Goal: Navigation & Orientation: Find specific page/section

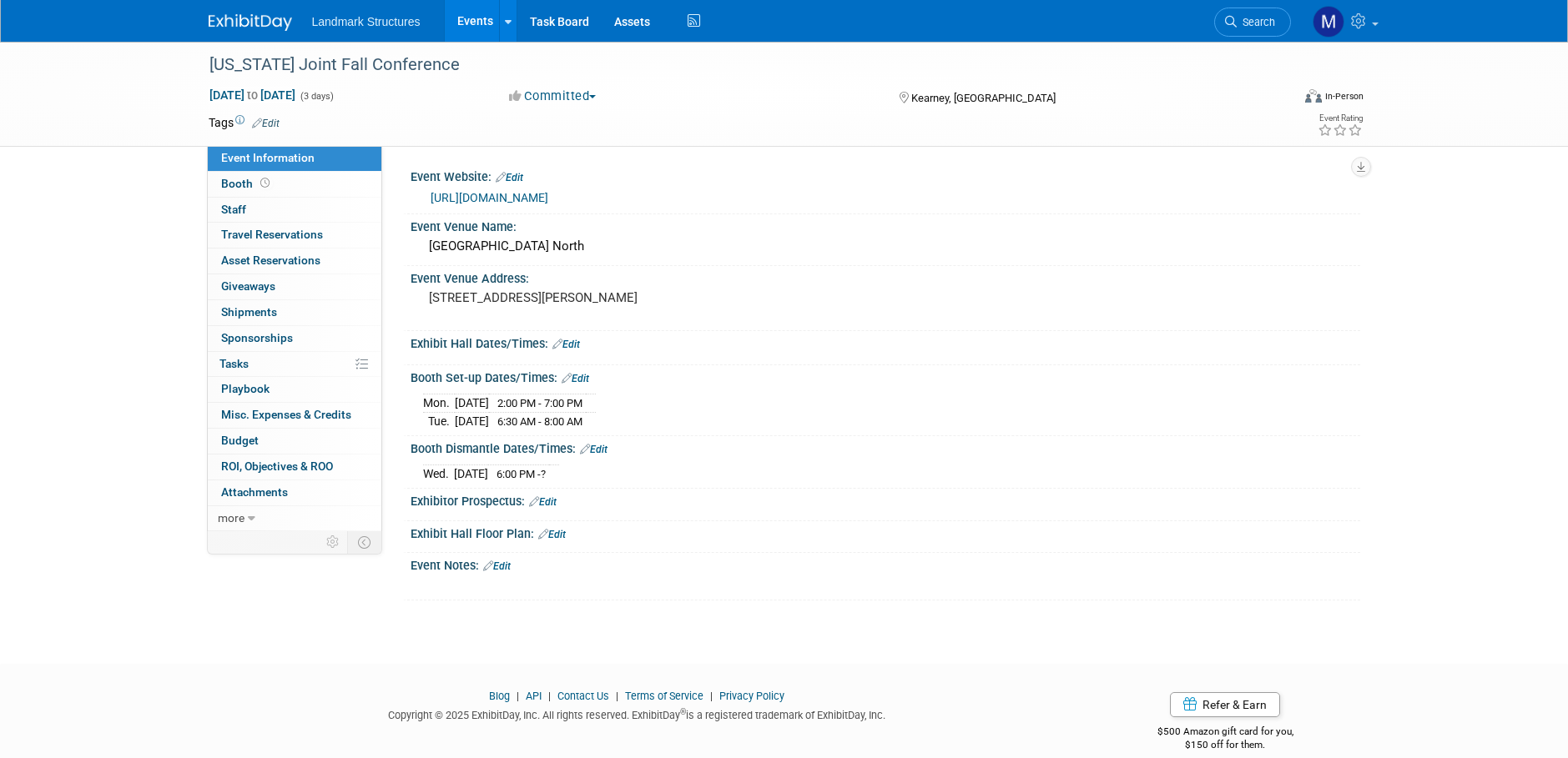
click at [480, 17] on link "Events" at bounding box center [475, 21] width 61 height 42
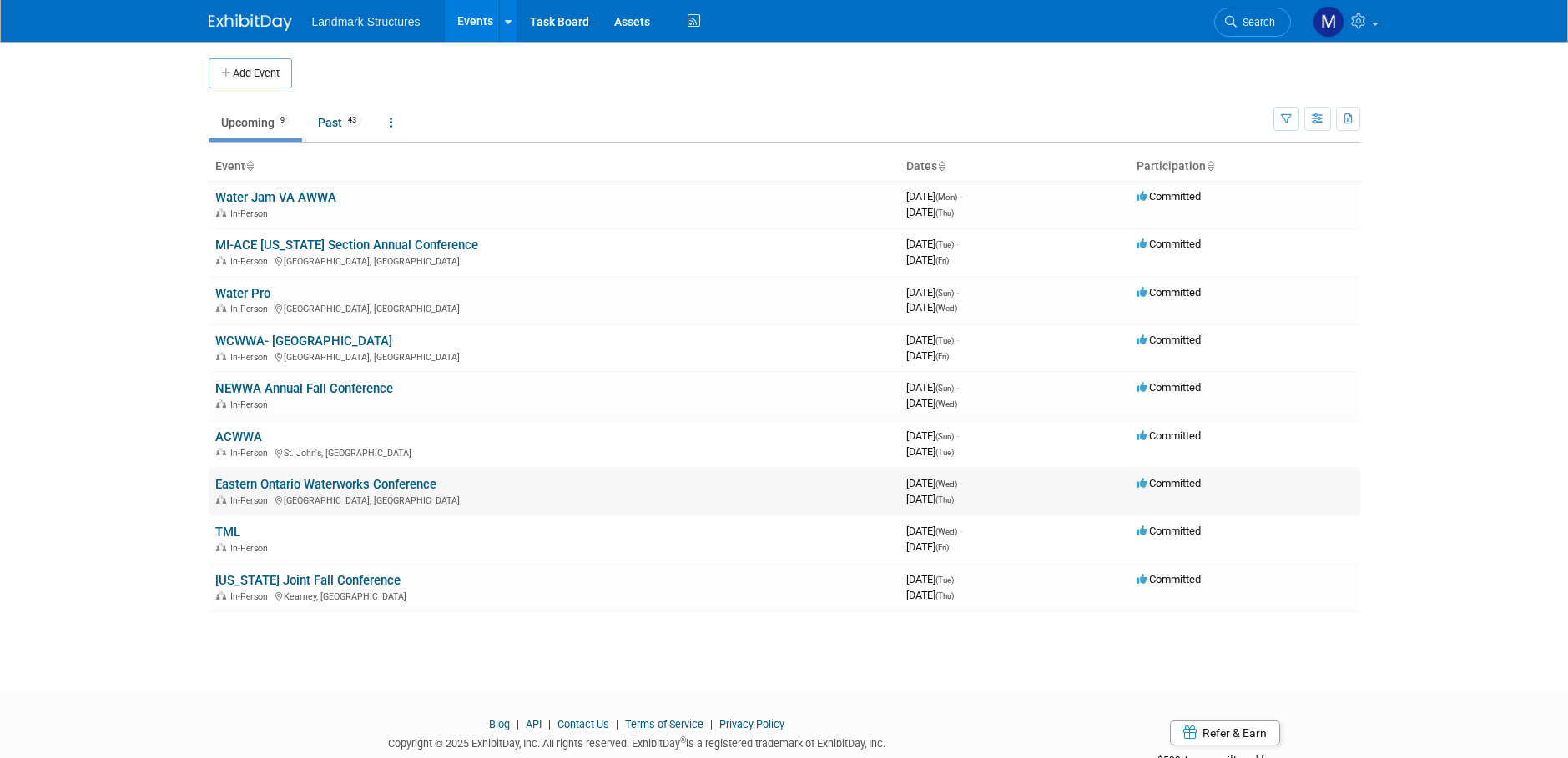
click at [279, 497] on icon at bounding box center [279, 501] width 8 height 9
click at [266, 486] on link "Eastern Ontario Waterworks Conference" at bounding box center [326, 484] width 221 height 15
